Goal: Transaction & Acquisition: Purchase product/service

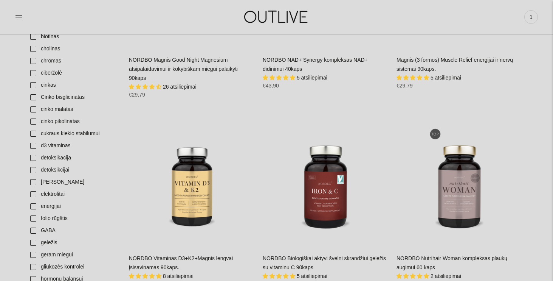
scroll to position [345, 0]
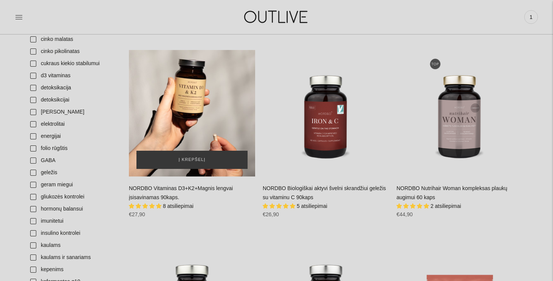
click at [196, 124] on div "NORDBO Vitaminas D3+K2+Magnis lengvai įsisavinamas 90kaps.\a" at bounding box center [192, 113] width 126 height 126
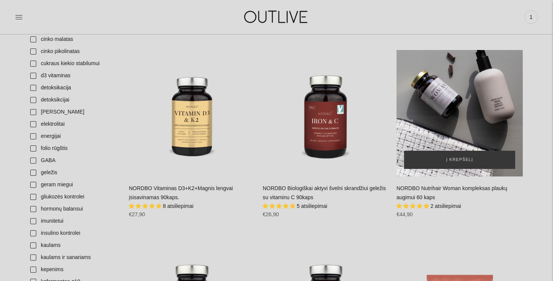
click at [458, 132] on div "NORDBO Nutrihair Woman kompleksas plaukų augimui 60 kaps\a" at bounding box center [460, 113] width 126 height 126
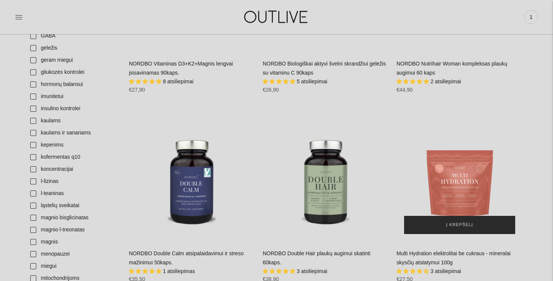
scroll to position [469, 0]
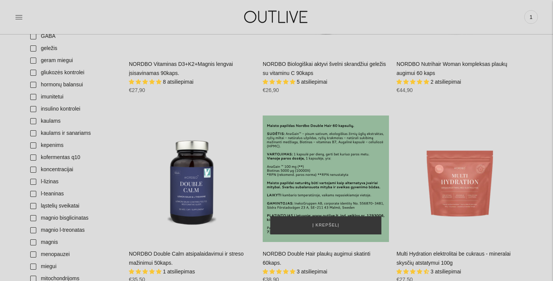
click at [320, 191] on div "NORDBO Double Hair plaukų augimui skatinti 60kaps.\a" at bounding box center [326, 178] width 126 height 126
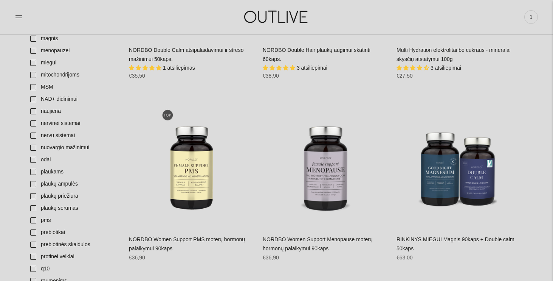
scroll to position [842, 0]
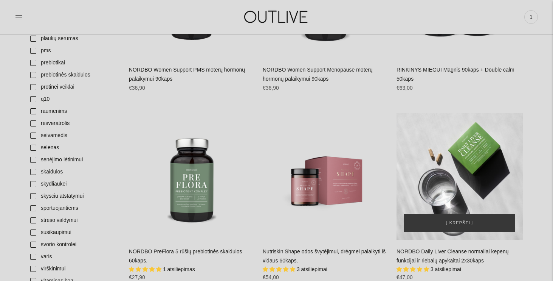
click at [472, 208] on div "NORDBO Daily Liver Cleanse normaliai kepenų funkcijai ir riebalų apykaitai 2x30…" at bounding box center [460, 176] width 126 height 126
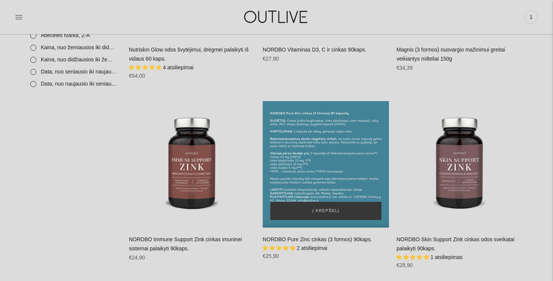
scroll to position [1238, 0]
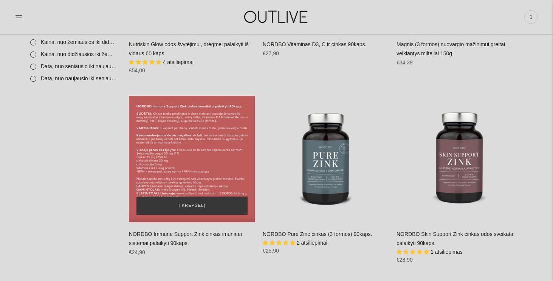
click at [182, 157] on div "NORDBO Immune Support Zink cinkas imuninei sistemai palaikyti 90kaps.\a" at bounding box center [192, 159] width 126 height 126
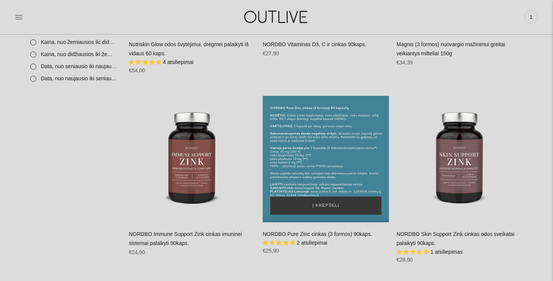
click at [344, 167] on div "NORDBO Pure Zinc cinkas (3 formos) 90kaps.\a" at bounding box center [326, 159] width 126 height 126
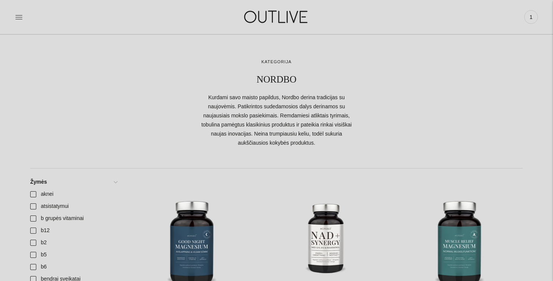
scroll to position [0, 0]
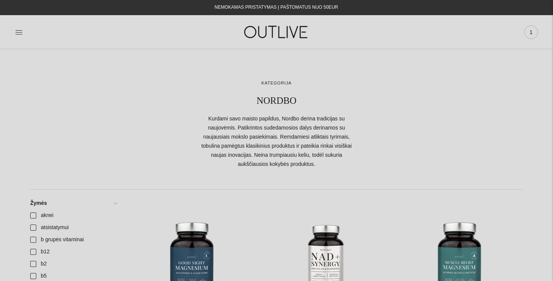
click at [533, 36] on span "1" at bounding box center [531, 32] width 11 height 11
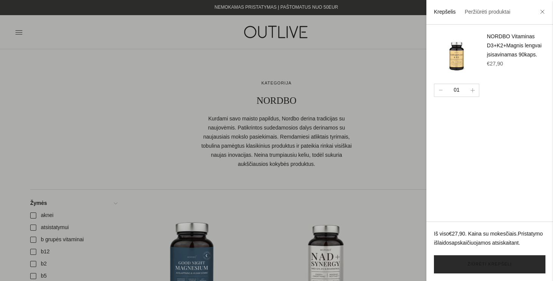
click at [463, 260] on link "Žiūrėti krepšelį" at bounding box center [490, 264] width 112 height 18
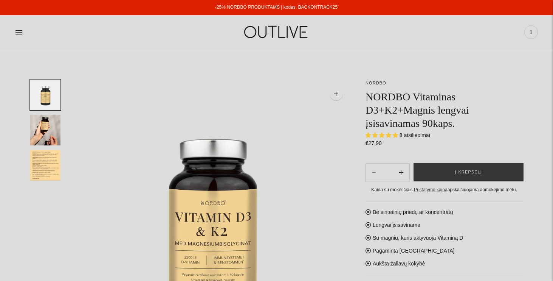
select select "**********"
click at [473, 177] on button "Į krepšelį" at bounding box center [469, 172] width 110 height 18
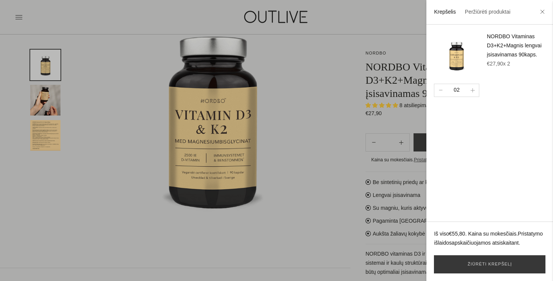
scroll to position [113, 0]
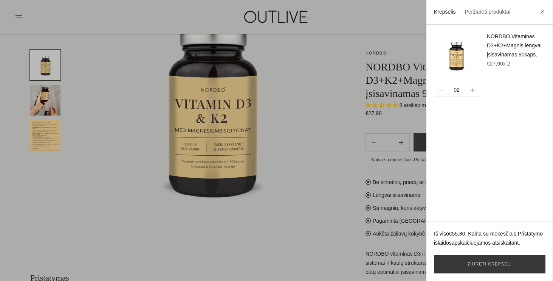
click at [325, 234] on div at bounding box center [276, 140] width 553 height 281
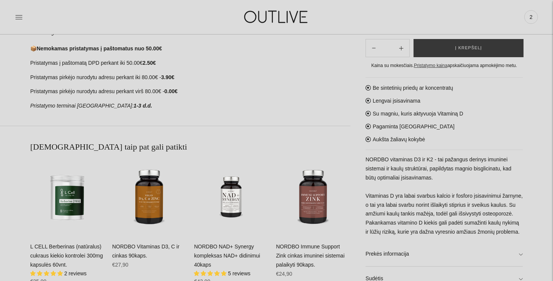
scroll to position [426, 0]
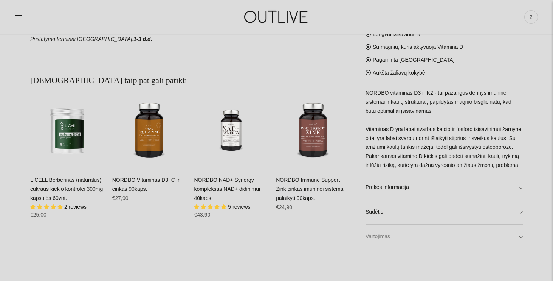
click at [422, 241] on link "Vartojimas" at bounding box center [444, 236] width 157 height 24
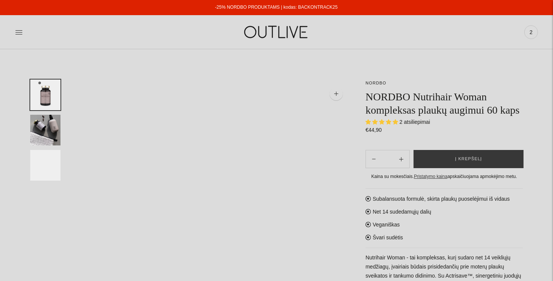
select select "**********"
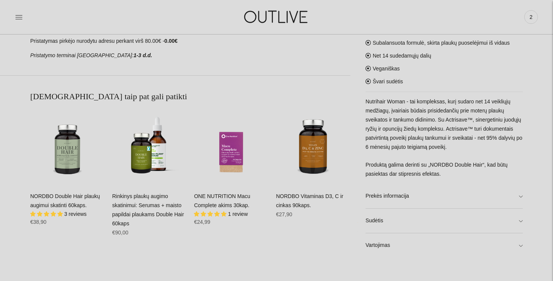
scroll to position [411, 0]
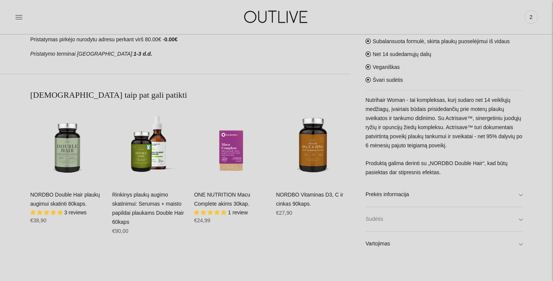
click at [400, 221] on link "Sudėtis" at bounding box center [444, 219] width 157 height 24
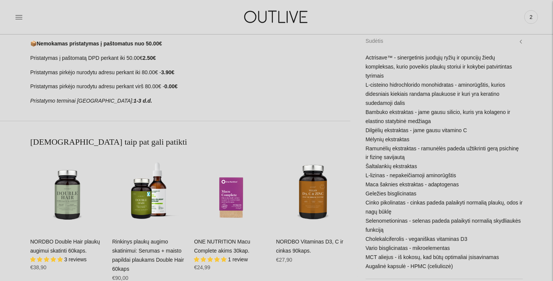
scroll to position [448, 0]
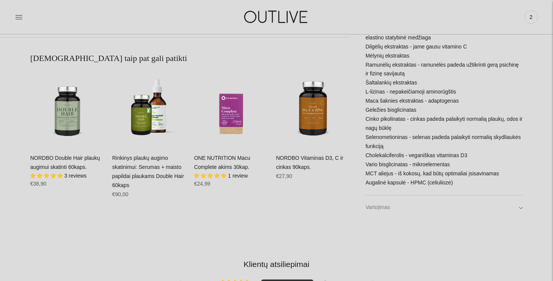
click at [382, 208] on link "Vartojimas" at bounding box center [444, 207] width 157 height 24
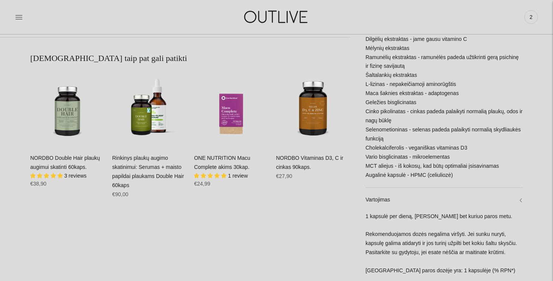
scroll to position [479, 0]
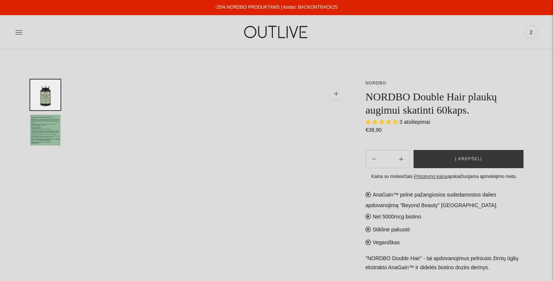
select select "**********"
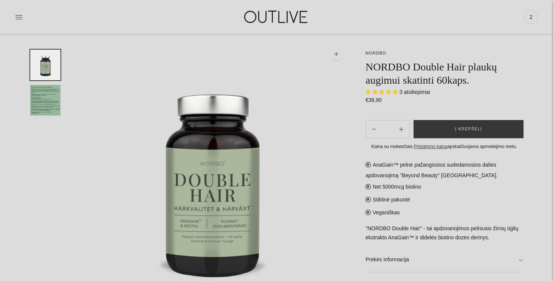
scroll to position [85, 0]
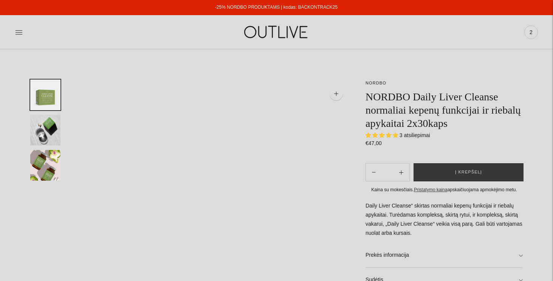
select select "**********"
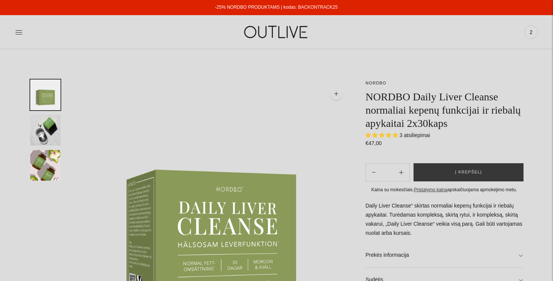
click at [39, 119] on img "Translation missing: en.general.accessibility.image_thumbail" at bounding box center [45, 130] width 30 height 31
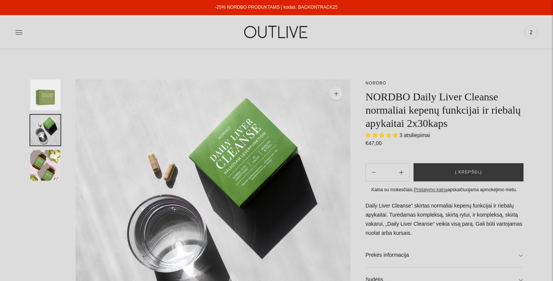
click at [52, 162] on img "Translation missing: en.general.accessibility.image_thumbail" at bounding box center [45, 165] width 30 height 31
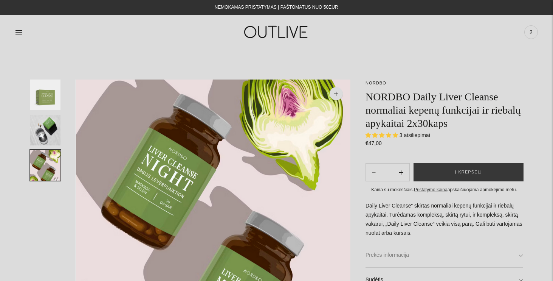
click at [453, 252] on link "Prekės informacija" at bounding box center [444, 255] width 157 height 24
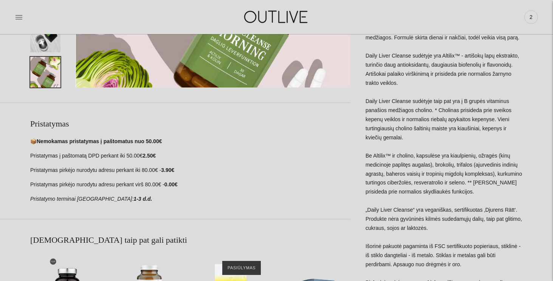
scroll to position [337, 0]
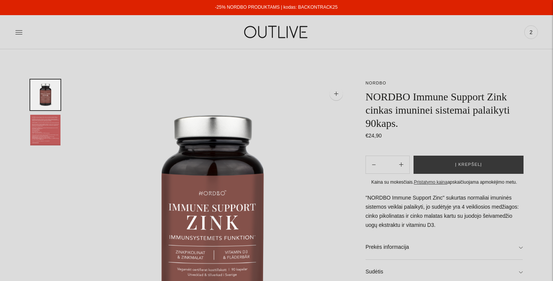
scroll to position [136, 0]
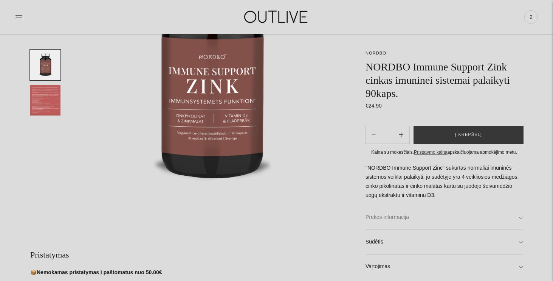
click at [379, 221] on link "Prekės informacija" at bounding box center [444, 217] width 157 height 24
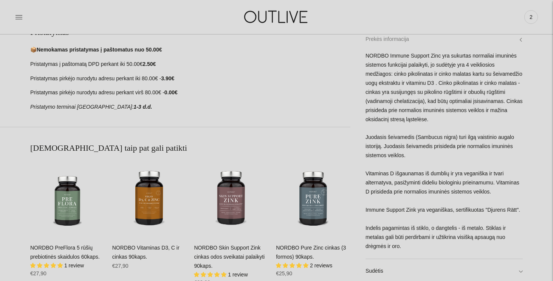
scroll to position [375, 0]
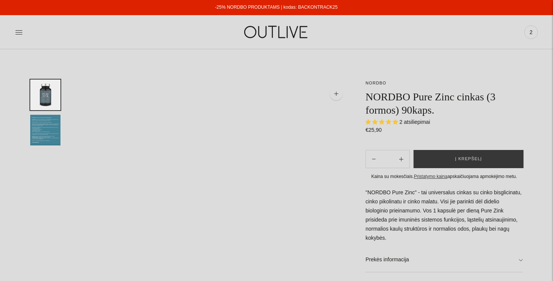
select select "**********"
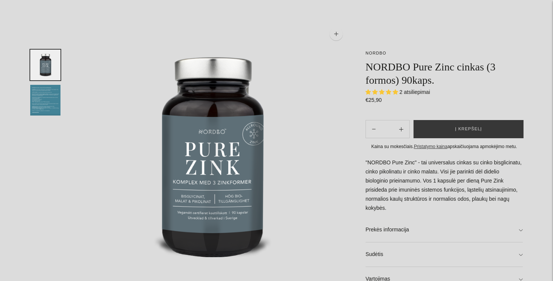
scroll to position [69, 0]
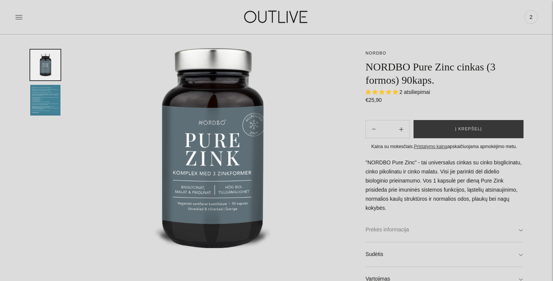
click at [383, 228] on link "Prekės informacija" at bounding box center [444, 229] width 157 height 24
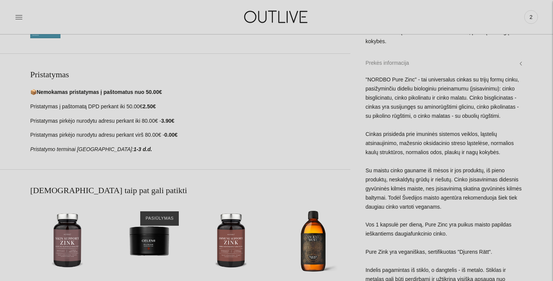
scroll to position [428, 0]
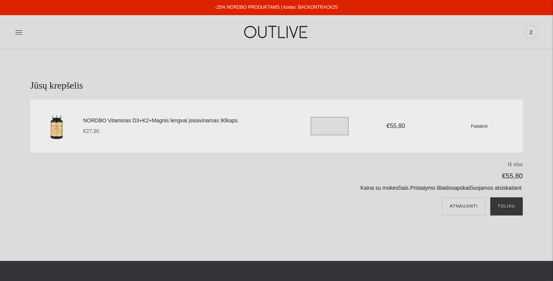
click at [329, 126] on input "*" at bounding box center [330, 126] width 38 height 18
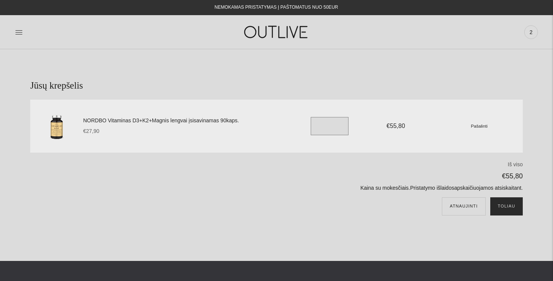
type input "*"
click at [504, 210] on button "Toliau" at bounding box center [506, 206] width 33 height 18
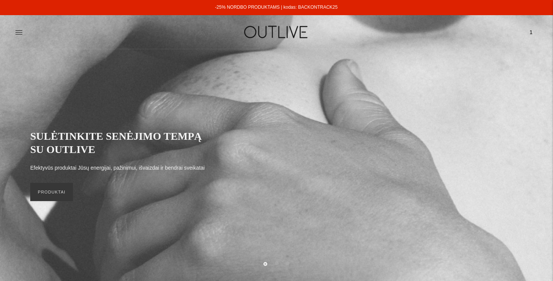
click at [265, 41] on img at bounding box center [277, 32] width 95 height 26
click at [23, 29] on div at bounding box center [102, 32] width 174 height 26
click at [21, 32] on icon at bounding box center [19, 32] width 7 height 4
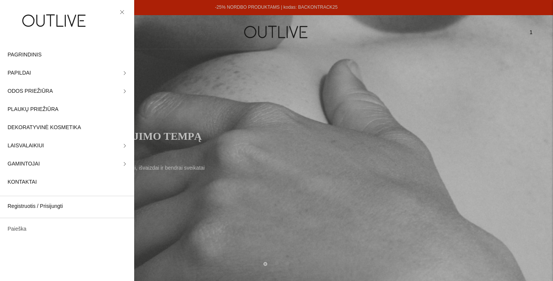
click at [36, 226] on link "Paieška" at bounding box center [67, 229] width 134 height 18
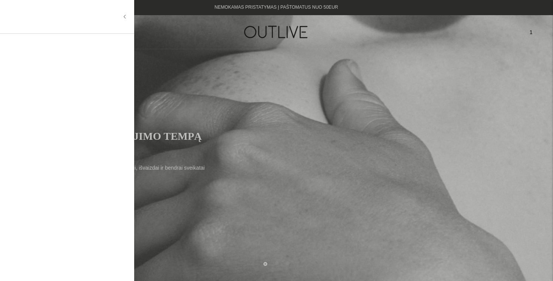
paste input "**********"
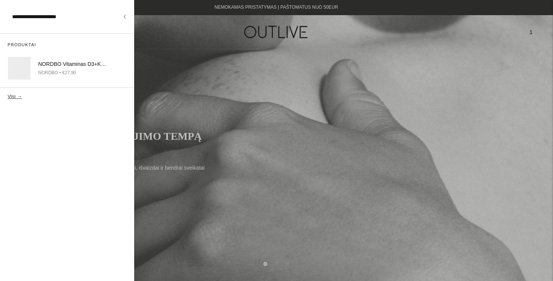
type input "**********"
click at [8, 93] on button "Visi →" at bounding box center [15, 96] width 14 height 6
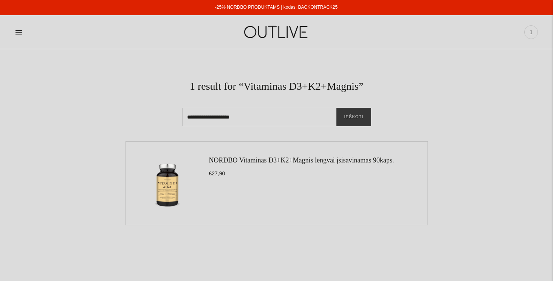
click at [164, 183] on img at bounding box center [167, 183] width 68 height 68
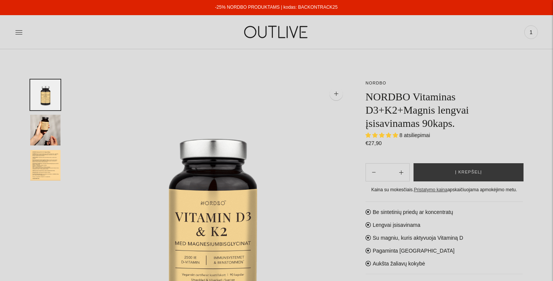
select select "**********"
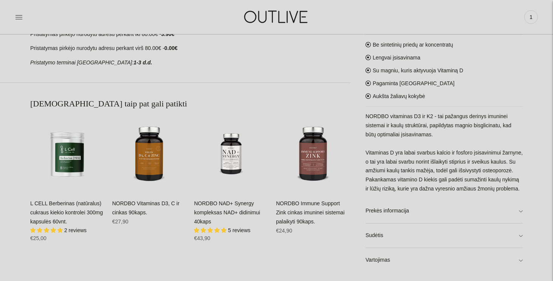
scroll to position [482, 0]
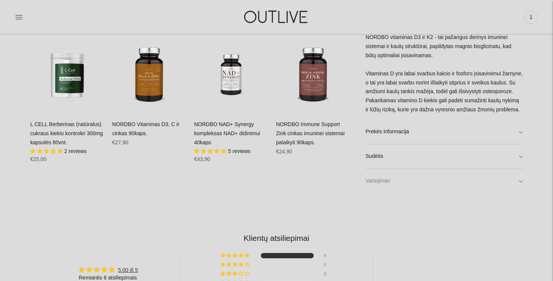
click at [392, 179] on link "Vartojimas" at bounding box center [444, 181] width 157 height 24
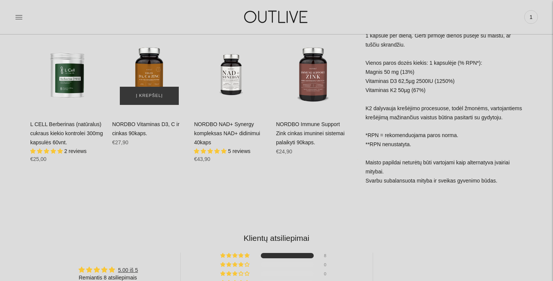
click at [163, 77] on img "NORDBO Vitaminas D3, C ir cinkas 90kaps.\a" at bounding box center [149, 75] width 74 height 74
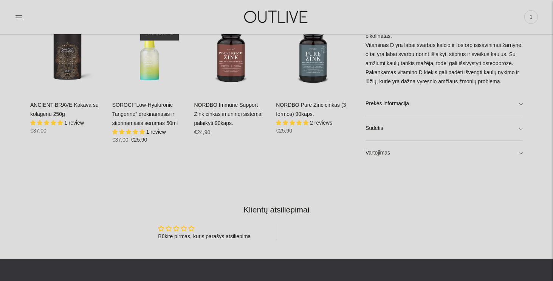
scroll to position [579, 0]
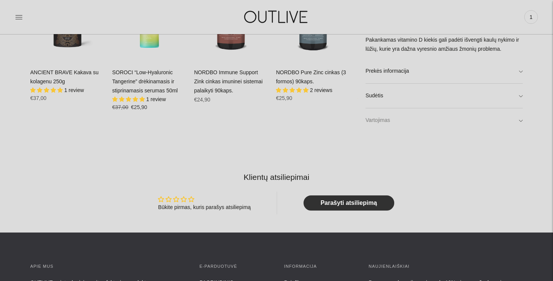
click at [381, 130] on link "Vartojimas" at bounding box center [444, 120] width 157 height 24
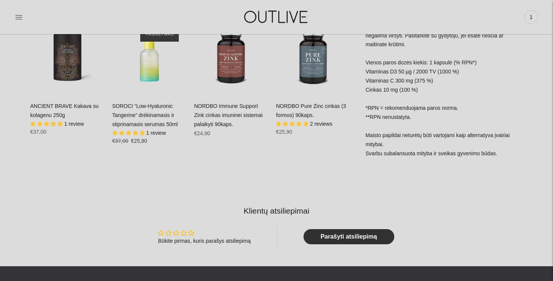
scroll to position [485, 0]
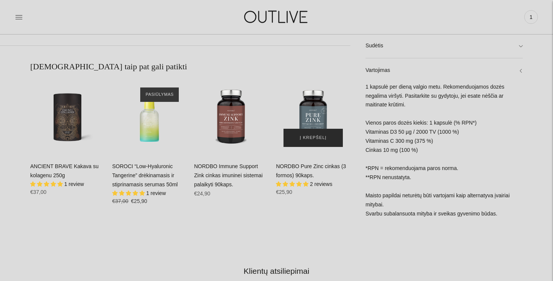
click at [313, 141] on span "Į krepšelį" at bounding box center [313, 138] width 27 height 8
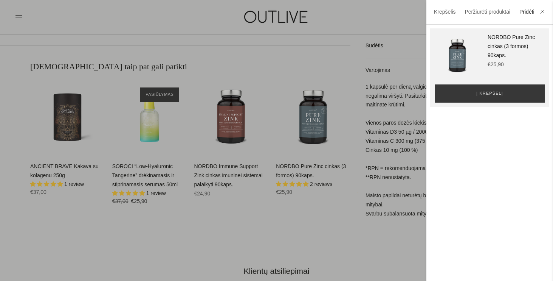
click at [307, 127] on div at bounding box center [276, 140] width 553 height 281
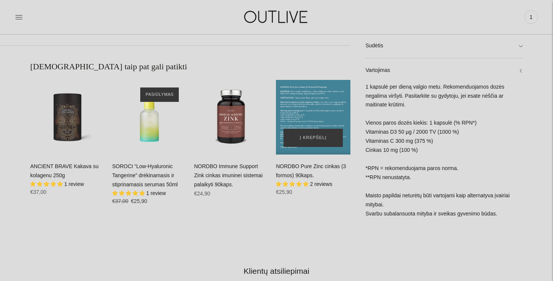
click at [307, 112] on div "NORDBO Pure Zinc cinkas (3 formos) 90kaps.\a" at bounding box center [313, 117] width 74 height 74
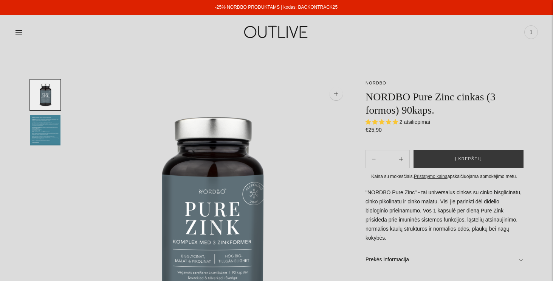
select select "**********"
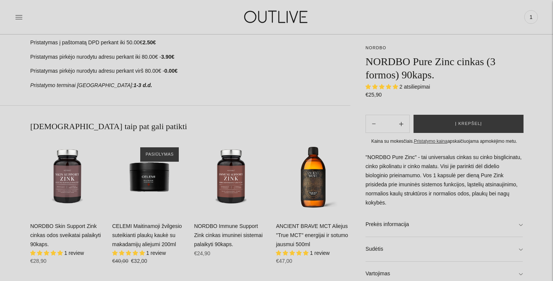
scroll to position [413, 0]
